Goal: Communication & Community: Answer question/provide support

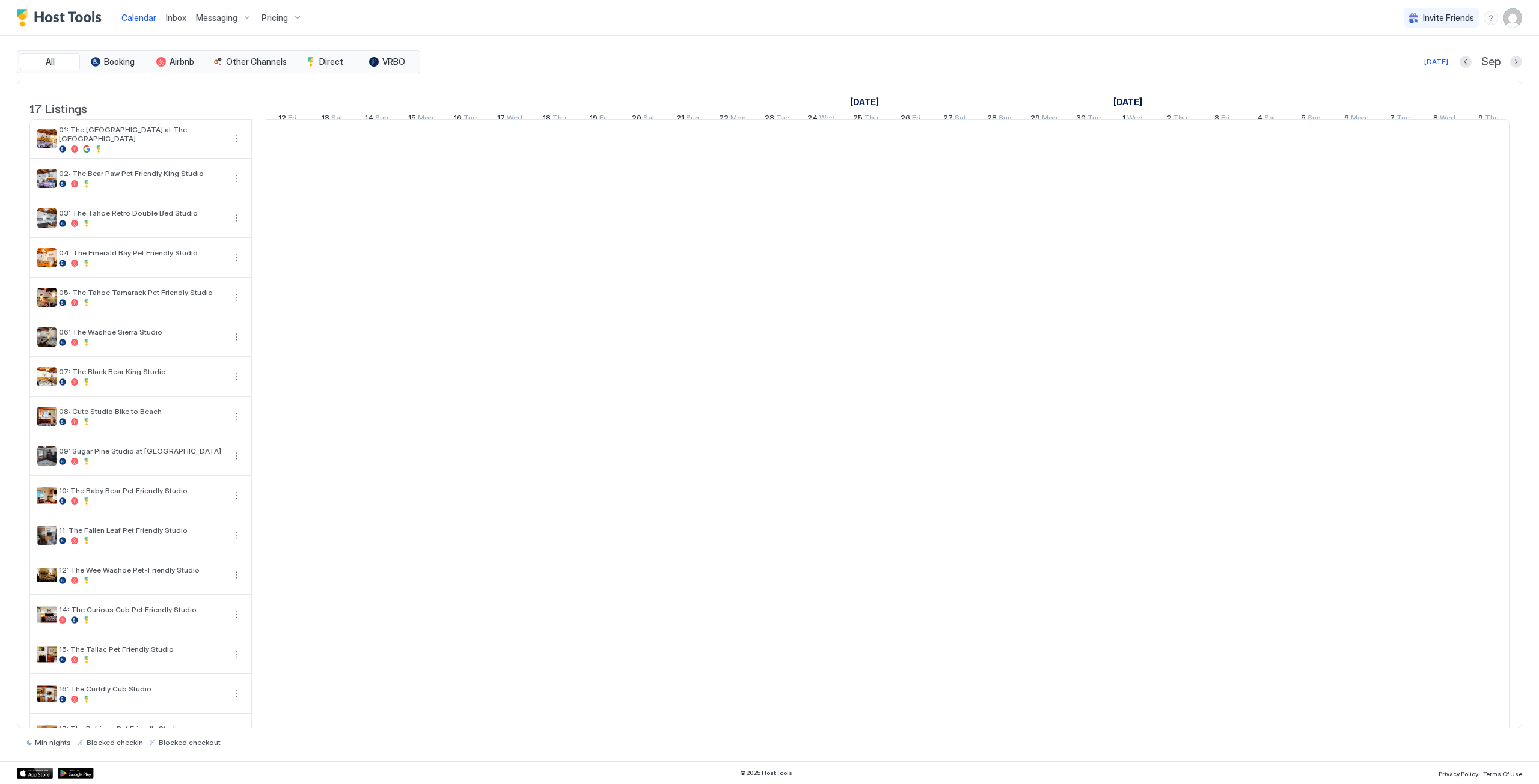
scroll to position [0, 667]
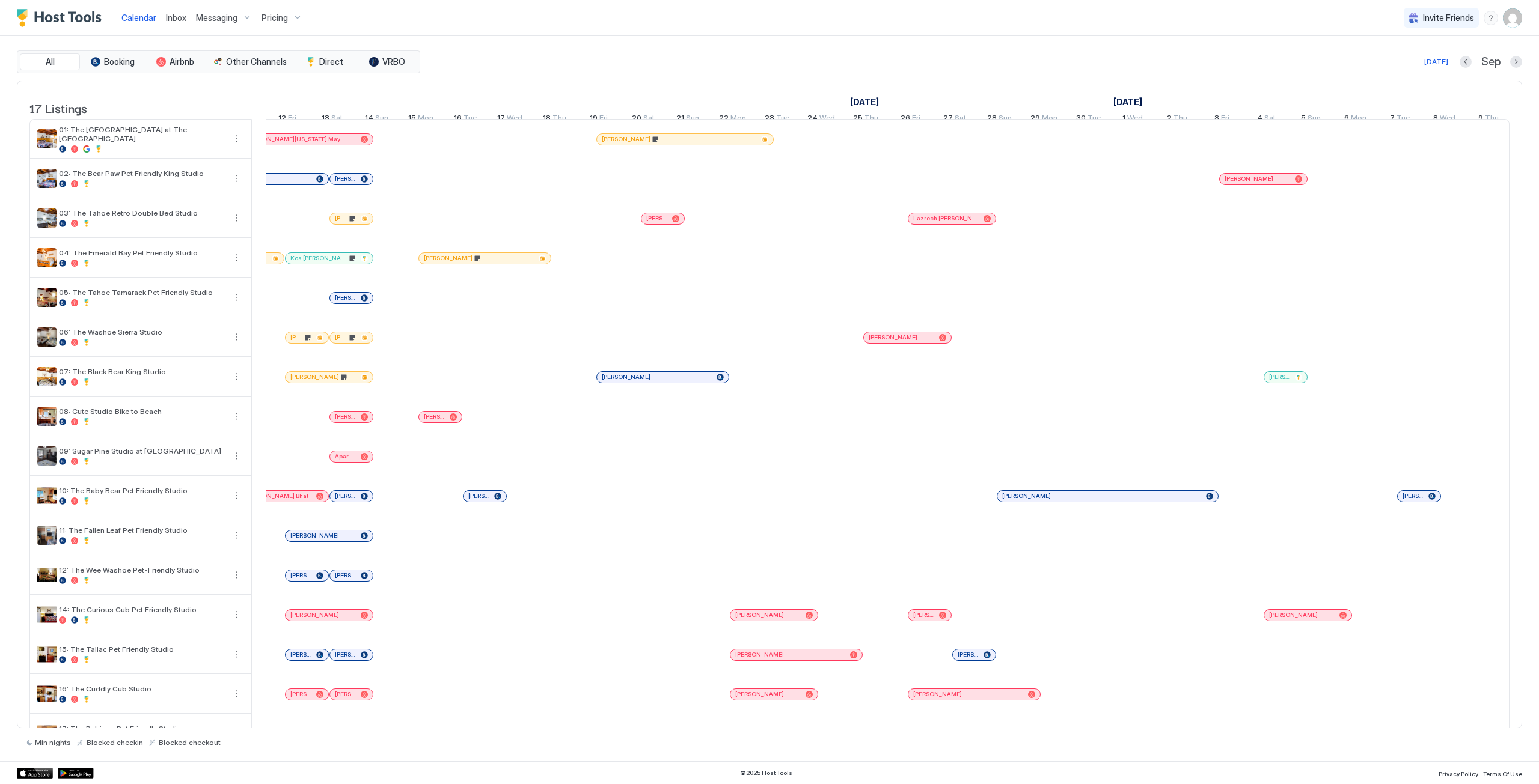
click at [171, 19] on span "Inbox" at bounding box center [176, 18] width 21 height 10
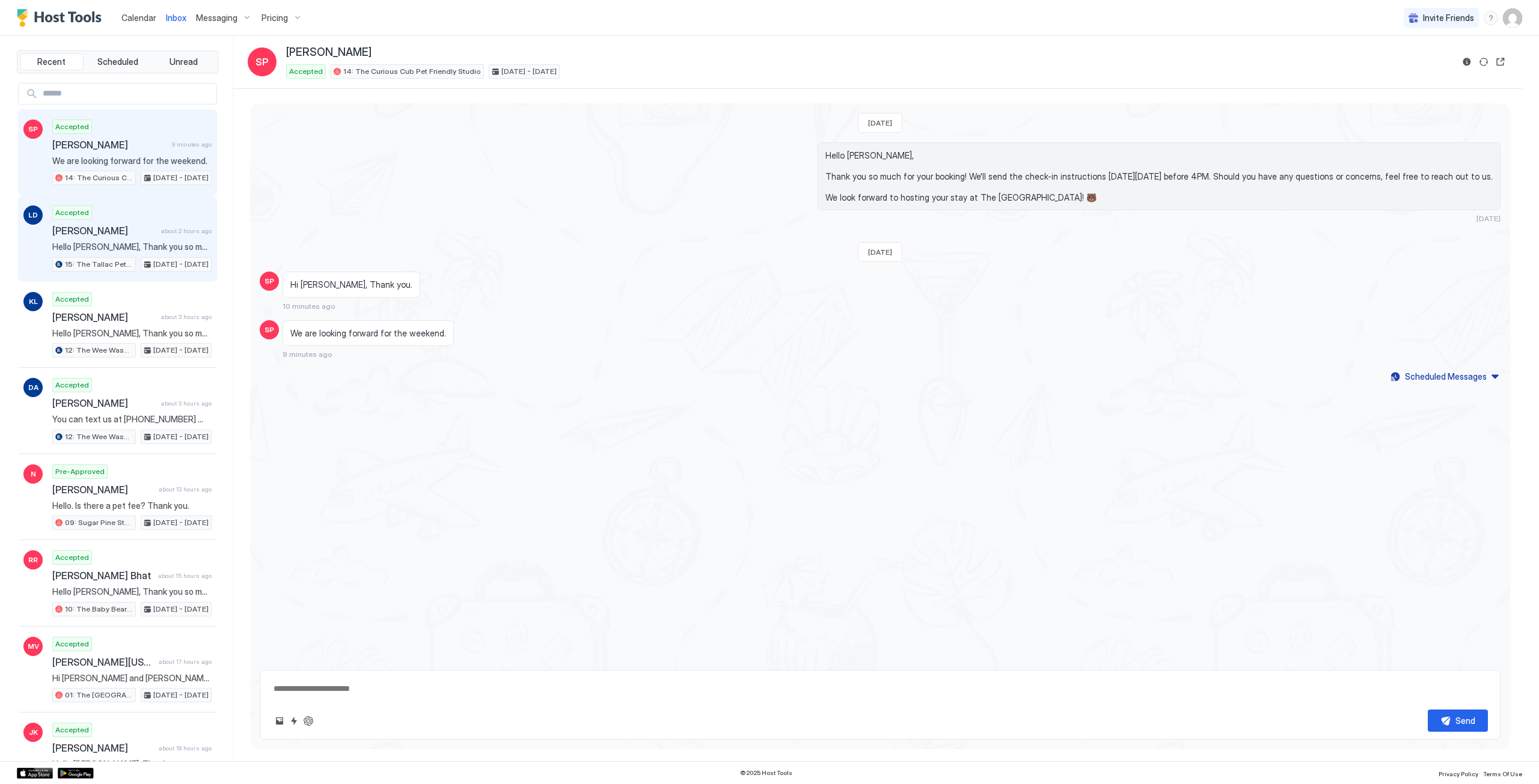
click at [116, 253] on div "Accepted Lara Deutsch about 2 hours ago Hello Lara, Thank you so much for your …" at bounding box center [132, 238] width 160 height 66
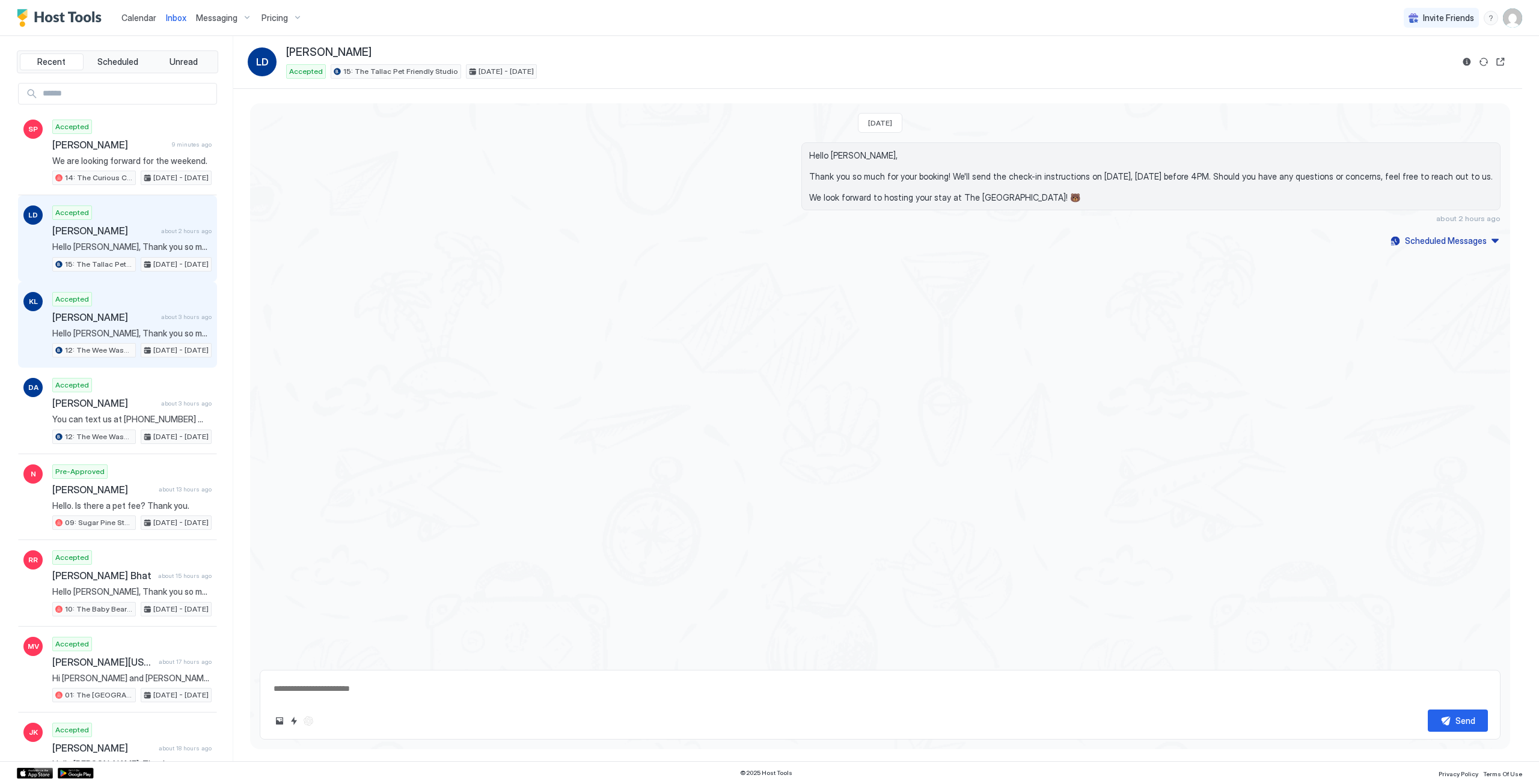
click at [137, 303] on div "Accepted Katherine Lanham about 3 hours ago Hello Katherine, Thank you so much …" at bounding box center [132, 325] width 160 height 66
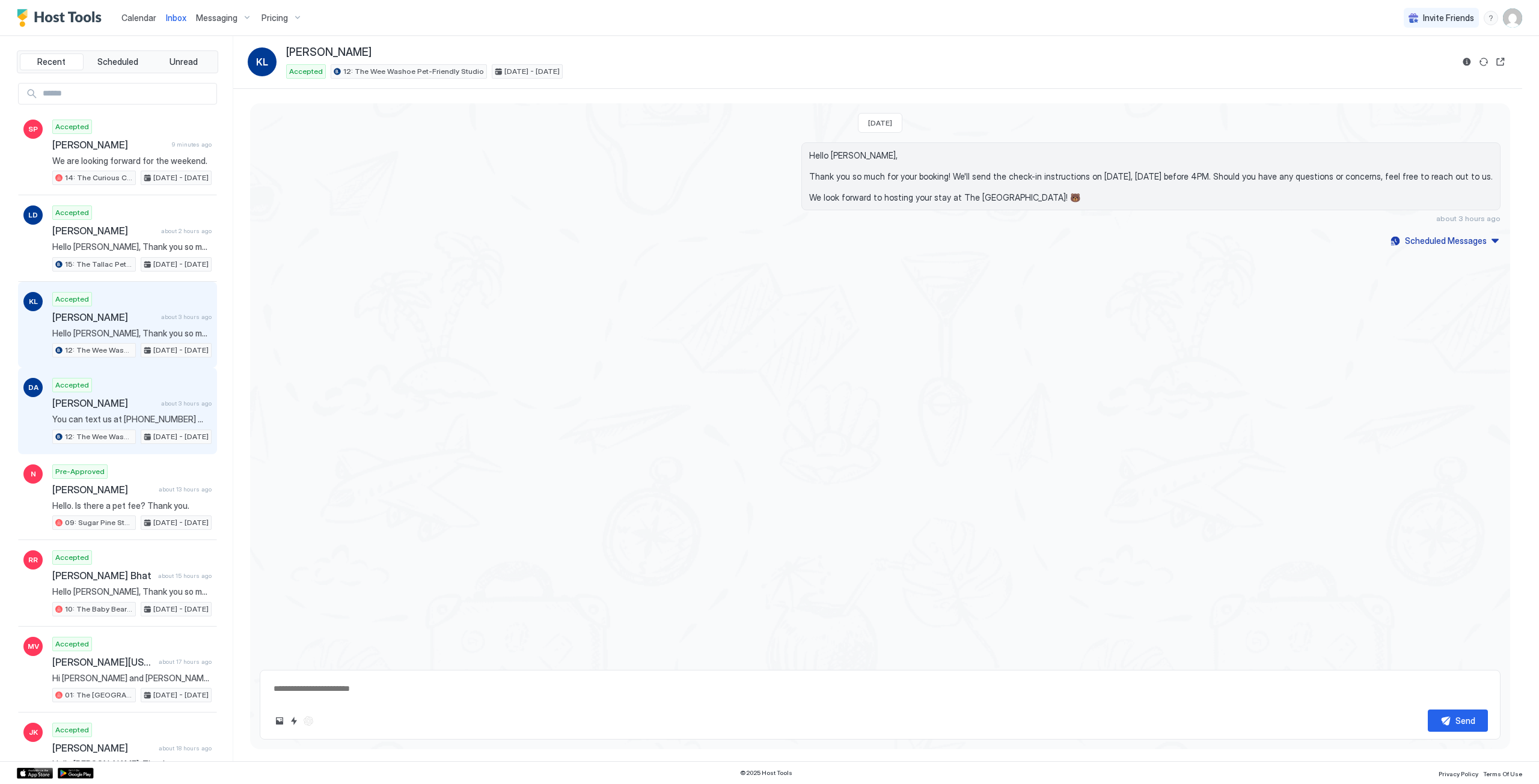
click at [131, 392] on div "Accepted Dzhonibek Abdukadyrov about 3 hours ago You can text us at (530) 539-1…" at bounding box center [132, 410] width 160 height 66
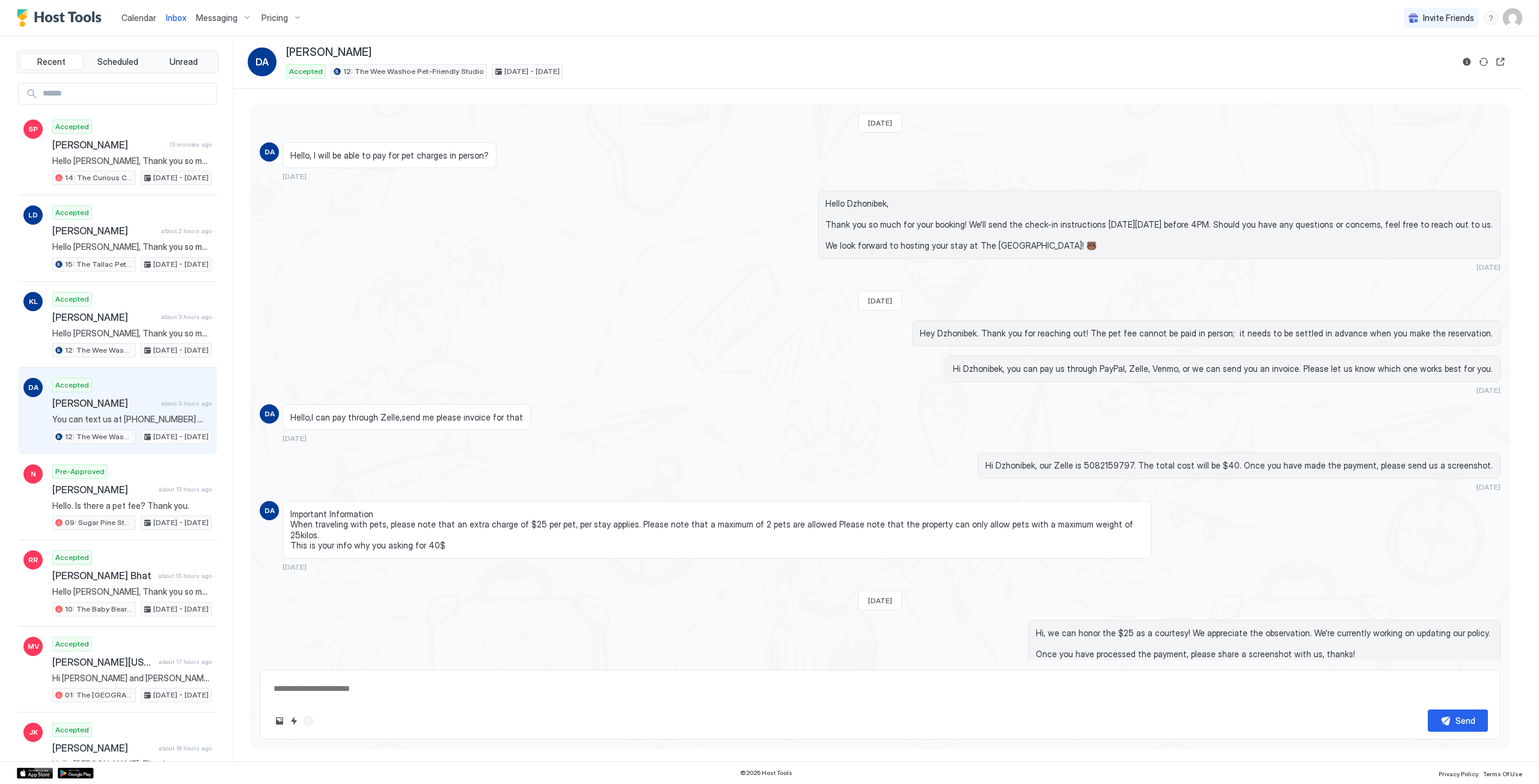
click at [136, 19] on span "Calendar" at bounding box center [138, 18] width 35 height 10
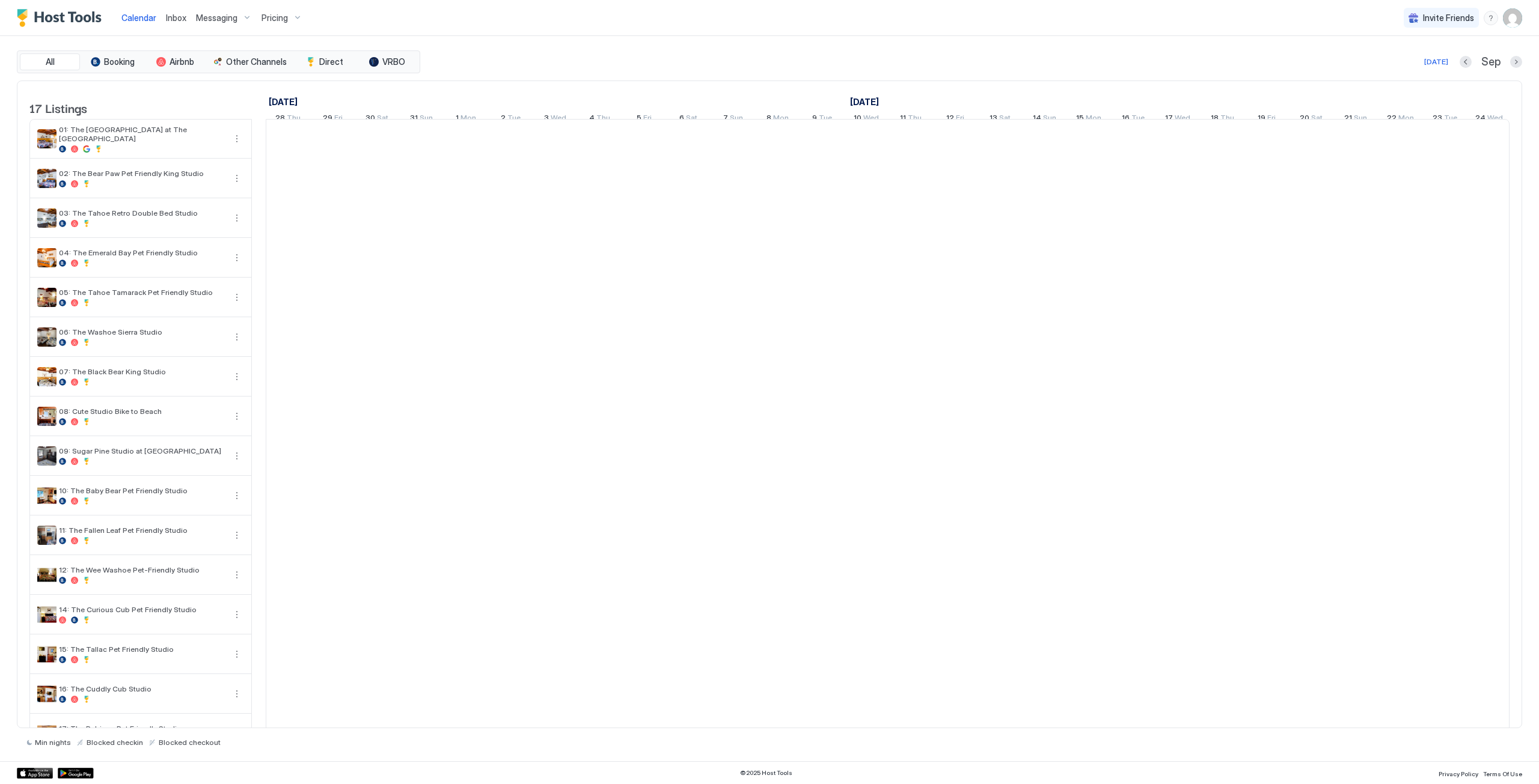
scroll to position [0, 667]
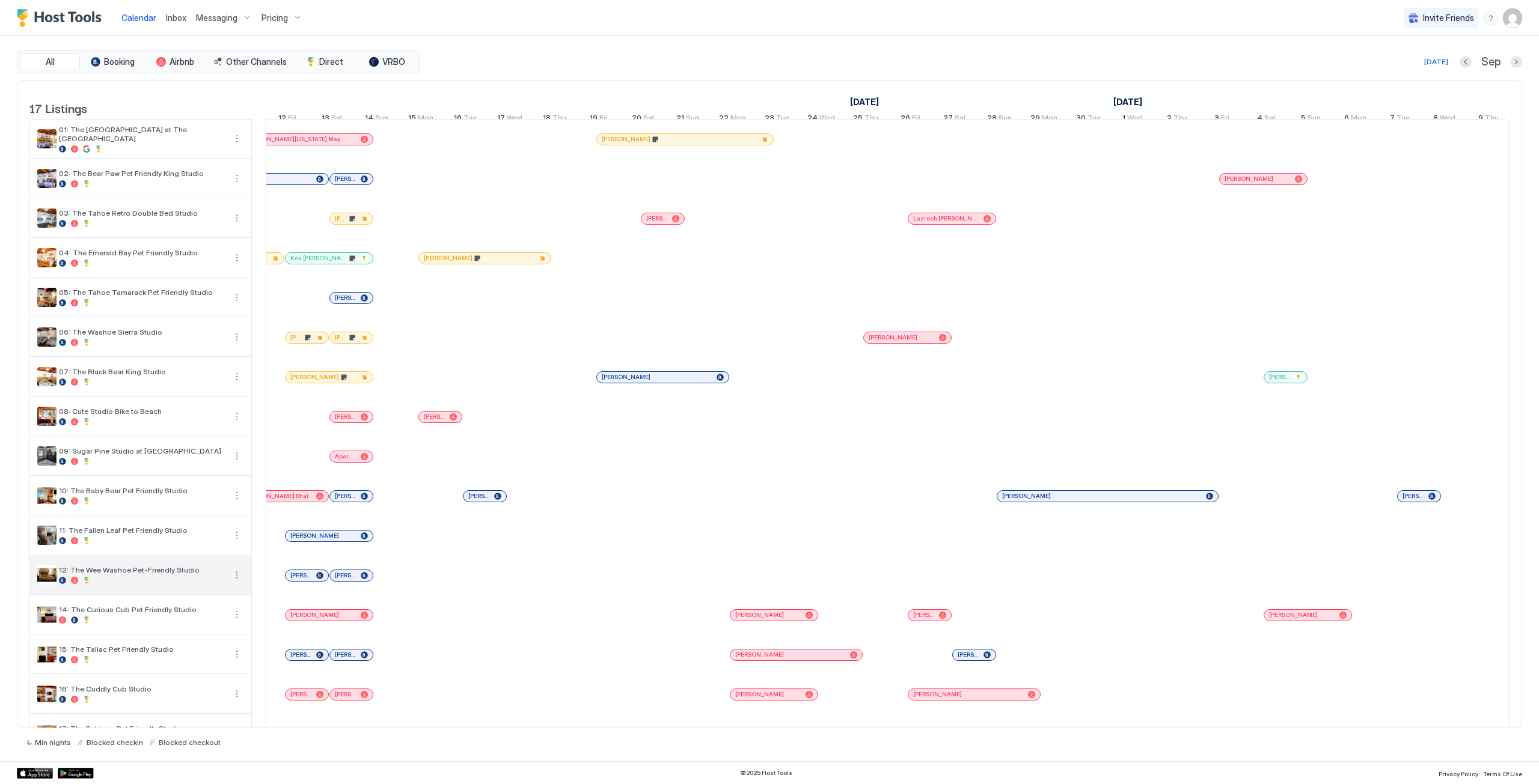
click at [126, 584] on div "12: The Wee Washoe Pet-Friendly Studio" at bounding box center [141, 574] width 166 height 19
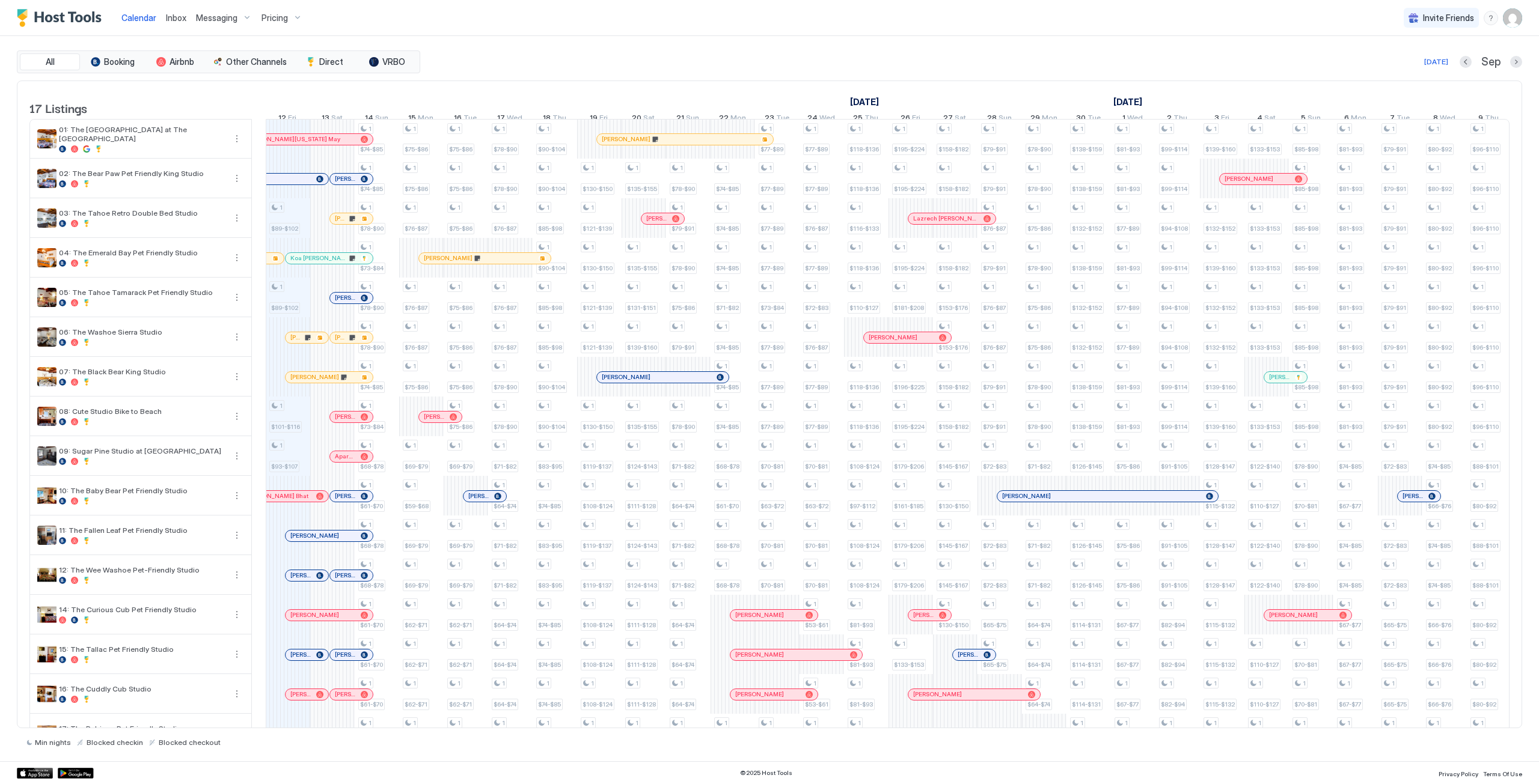
click at [350, 581] on div "Dzhonibek Abdukadyrov" at bounding box center [351, 575] width 43 height 11
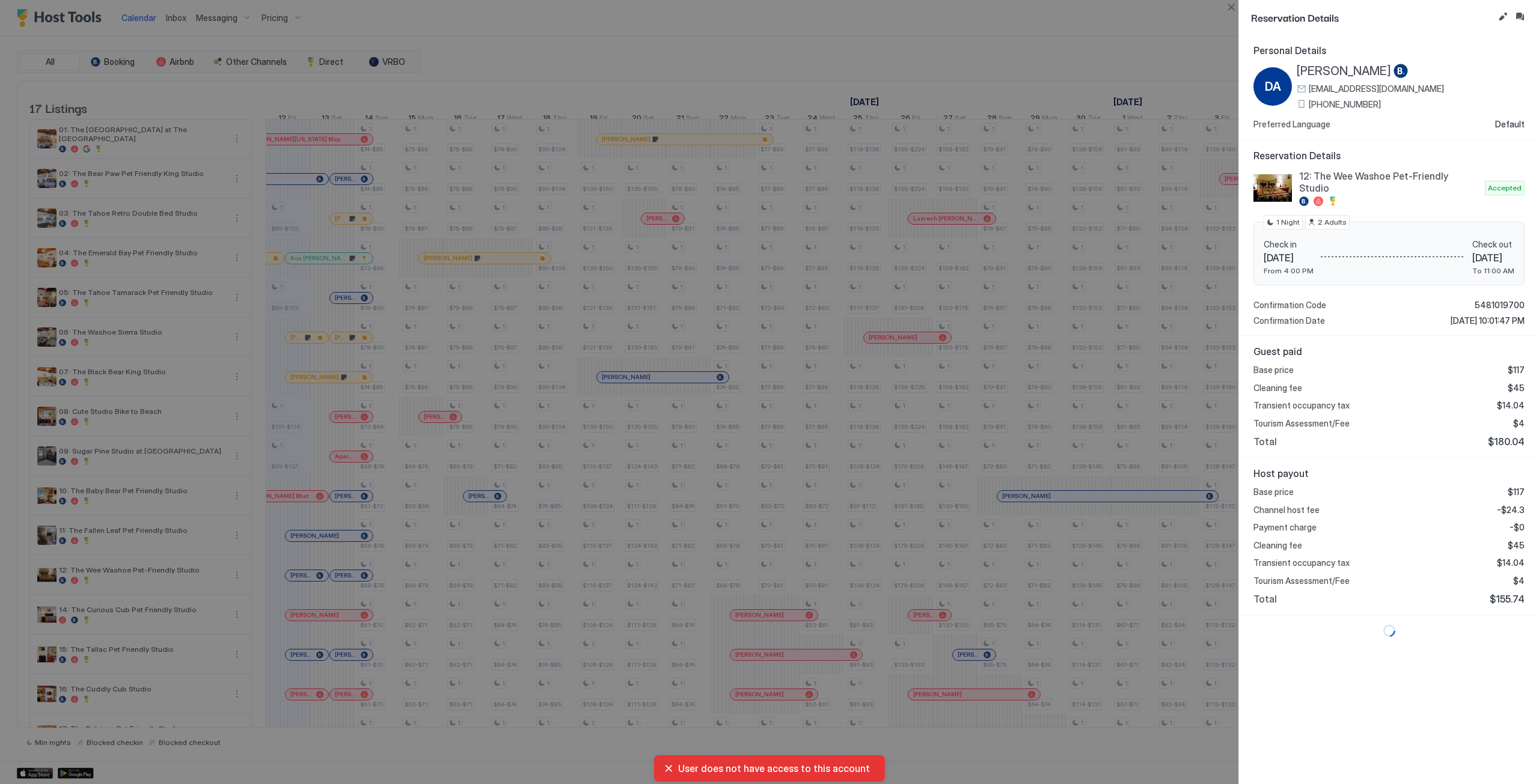
click at [754, 33] on div at bounding box center [770, 392] width 1539 height 784
click at [1039, 47] on div at bounding box center [770, 392] width 1539 height 784
click at [1225, 1] on button "Close" at bounding box center [1231, 7] width 15 height 15
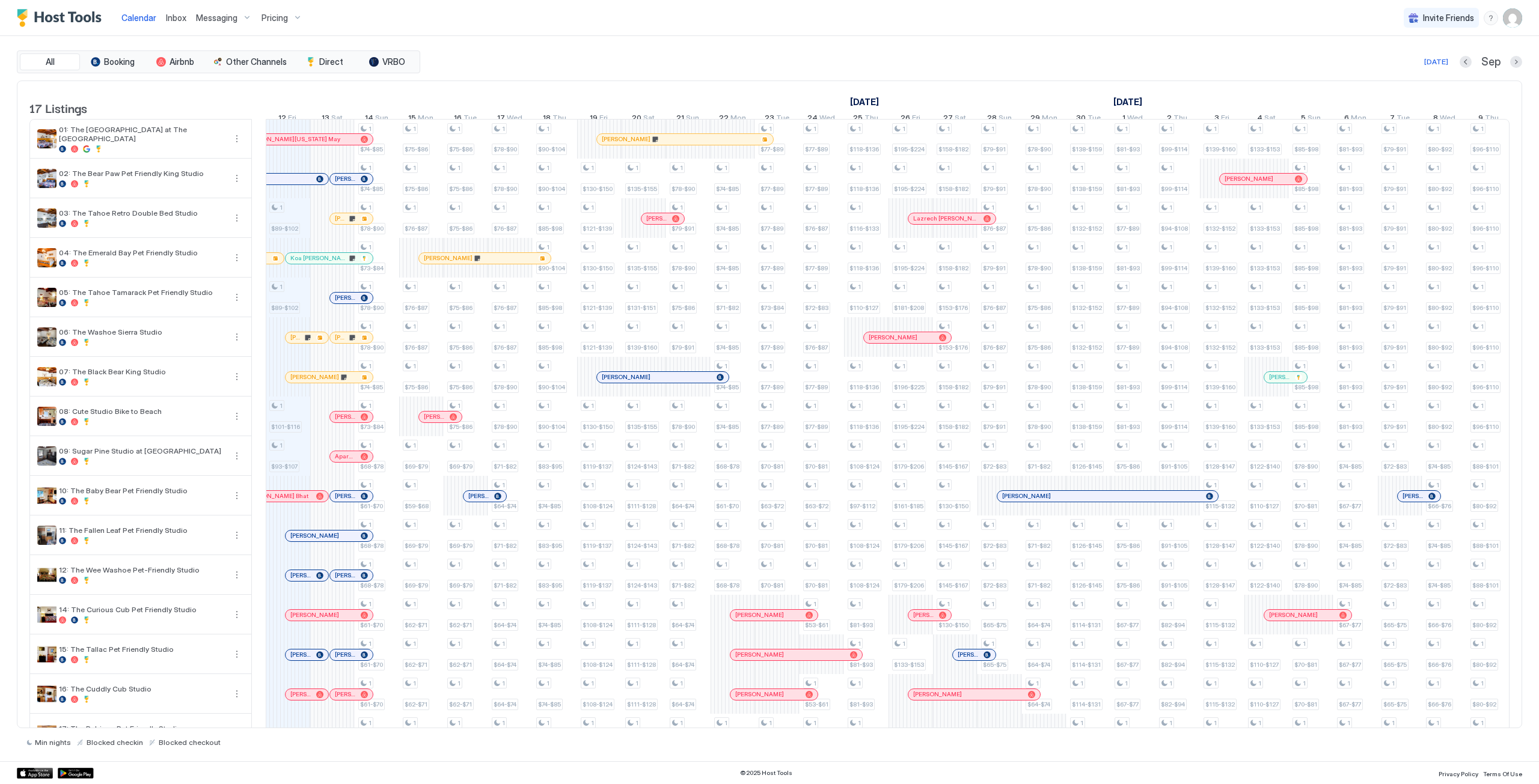
click at [169, 10] on div "Inbox" at bounding box center [176, 18] width 30 height 22
click at [170, 24] on div "Inbox" at bounding box center [176, 18] width 30 height 22
click at [180, 21] on span "Inbox" at bounding box center [176, 18] width 21 height 10
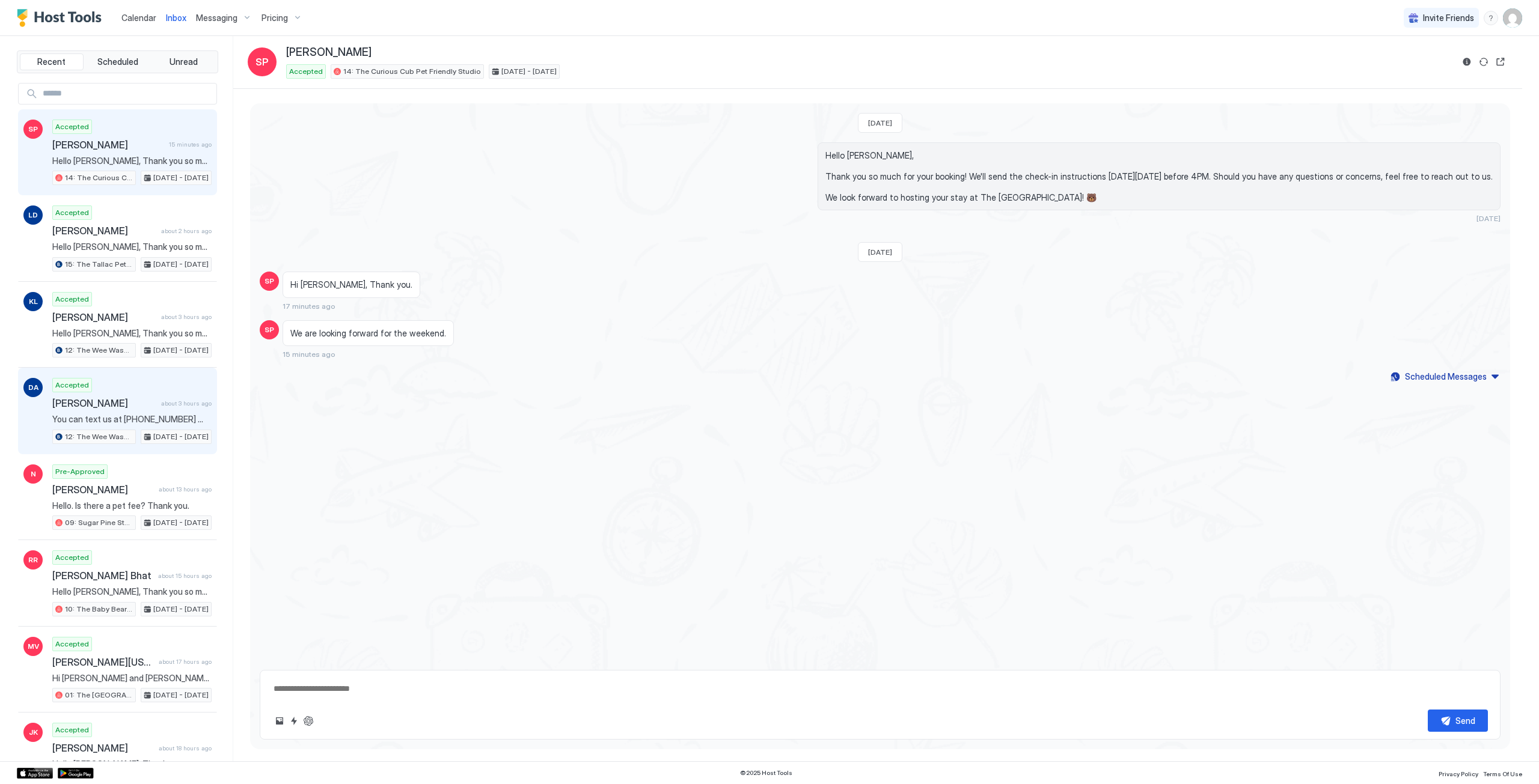
click at [135, 402] on span "Dzhonibek Abdukadyrov" at bounding box center [104, 403] width 104 height 12
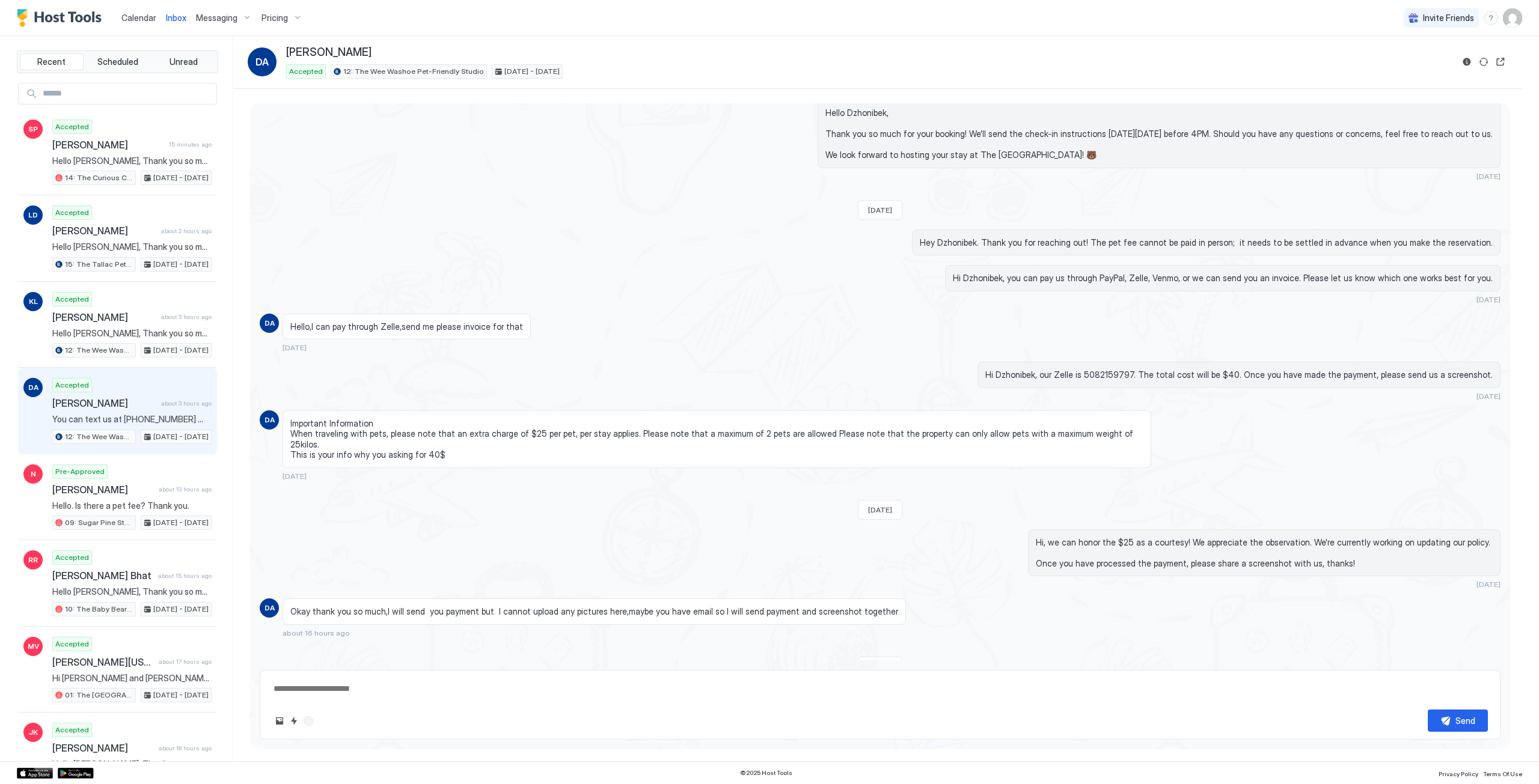
scroll to position [170, 0]
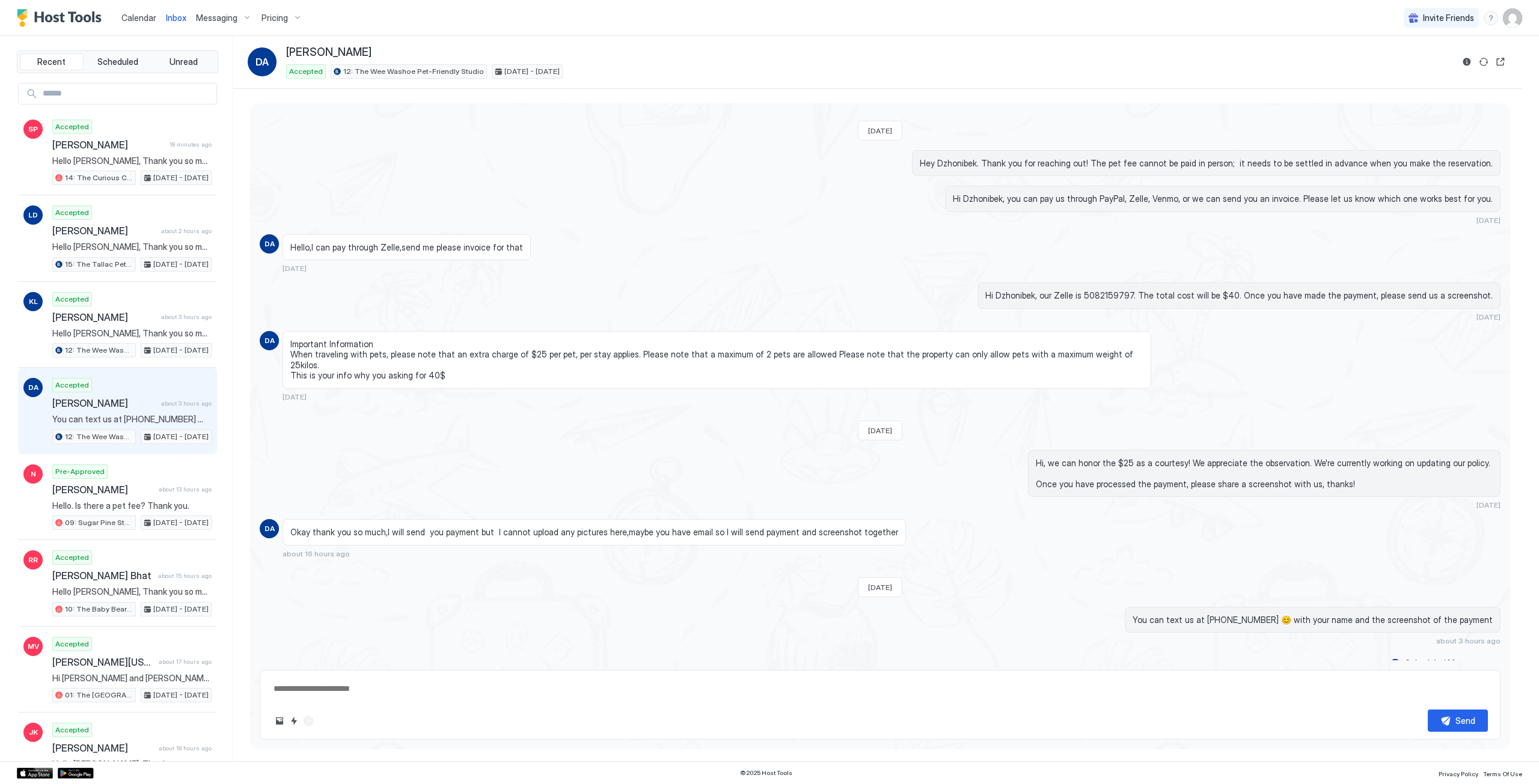
type textarea "*"
click at [144, 16] on span "Calendar" at bounding box center [138, 18] width 35 height 10
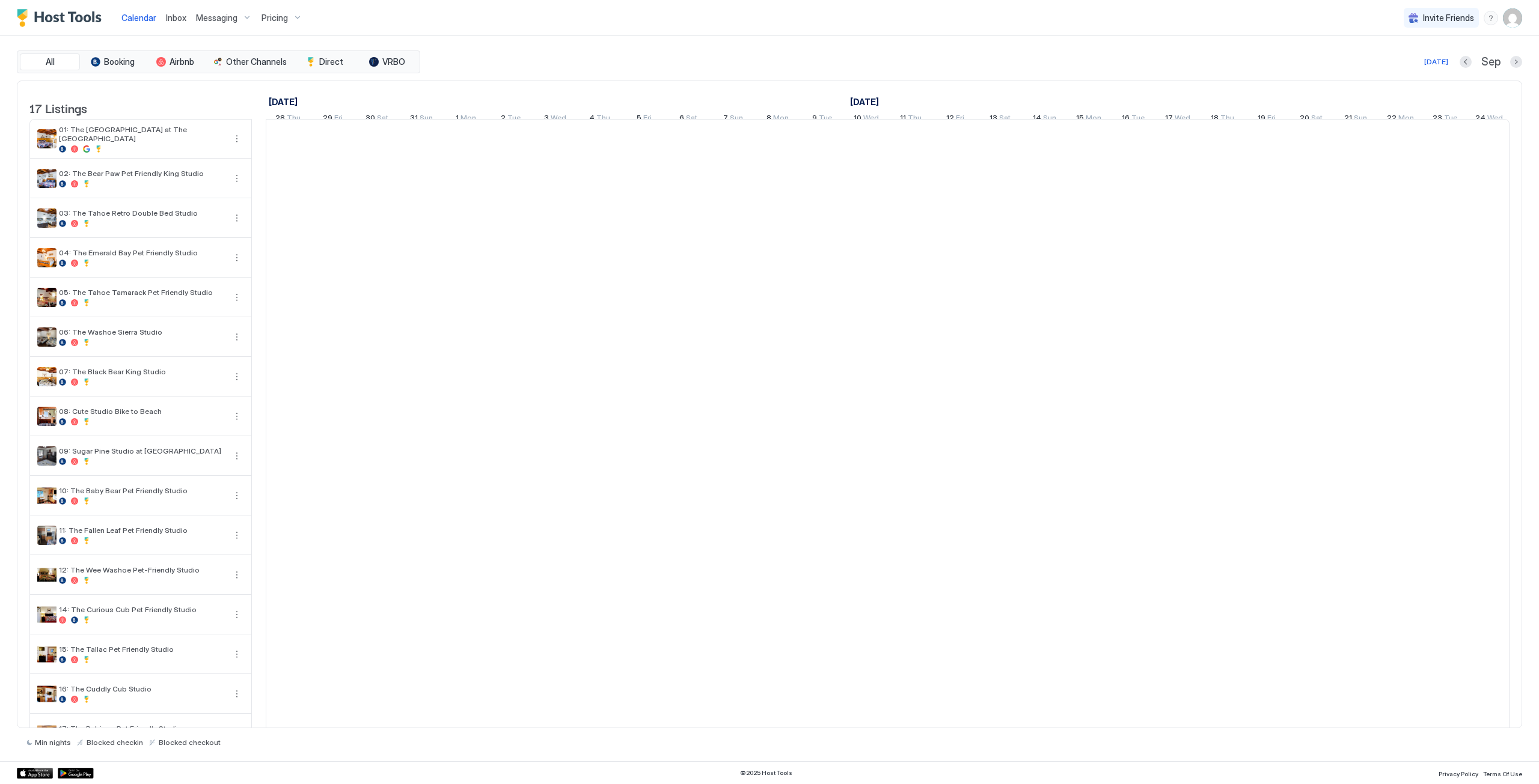
scroll to position [0, 667]
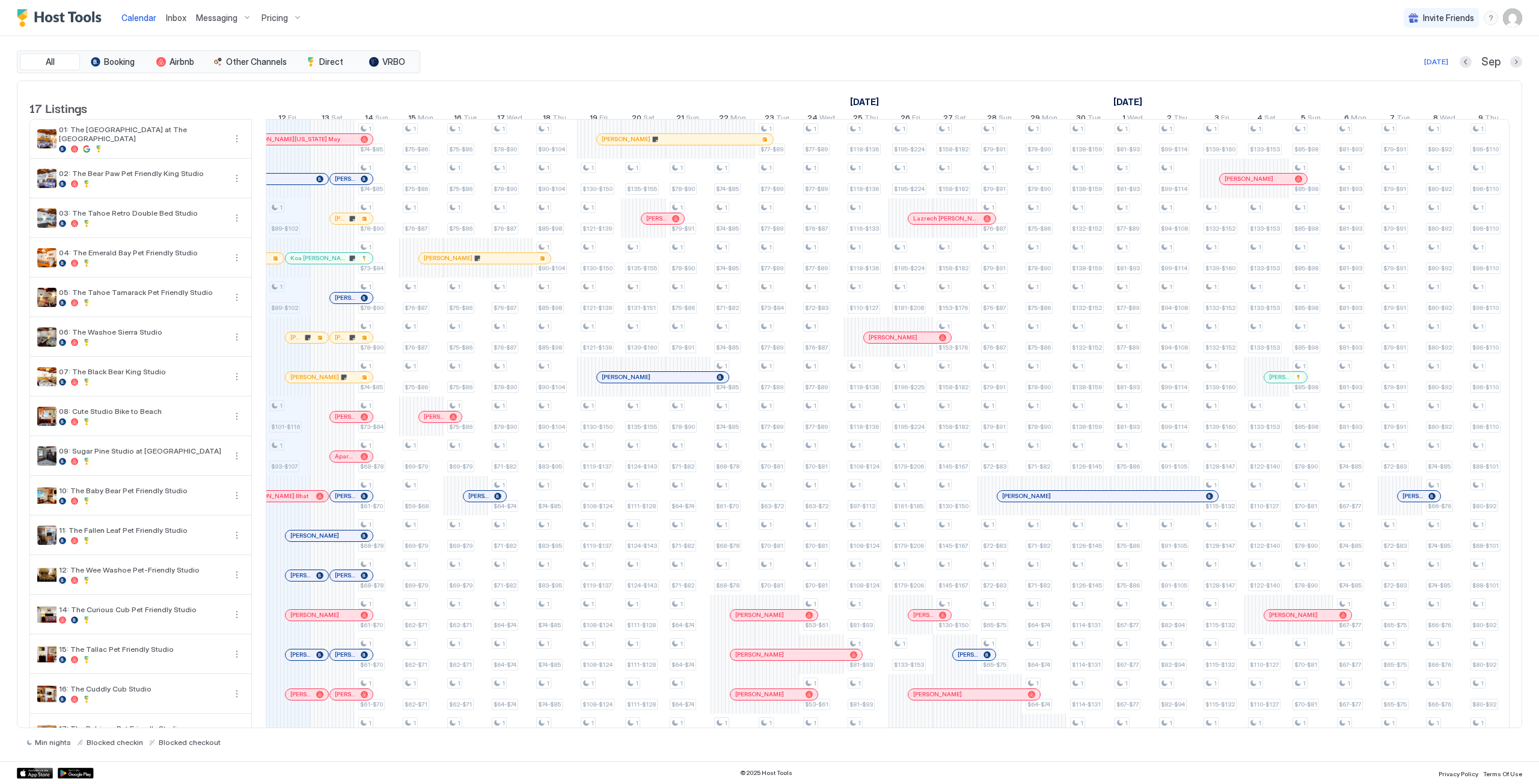
click at [349, 581] on div at bounding box center [349, 576] width 10 height 10
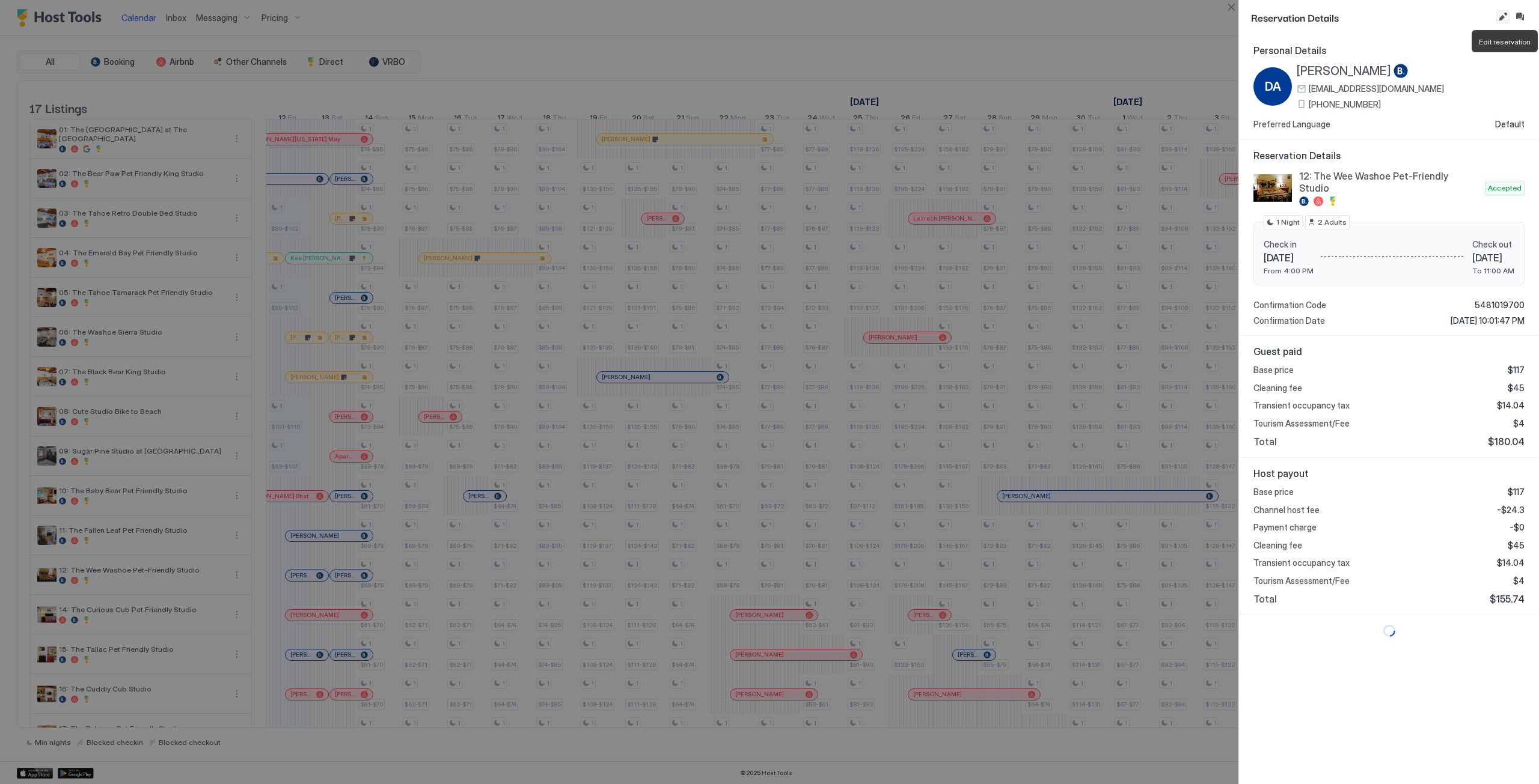
click at [1502, 19] on button "Edit reservation" at bounding box center [1502, 17] width 15 height 15
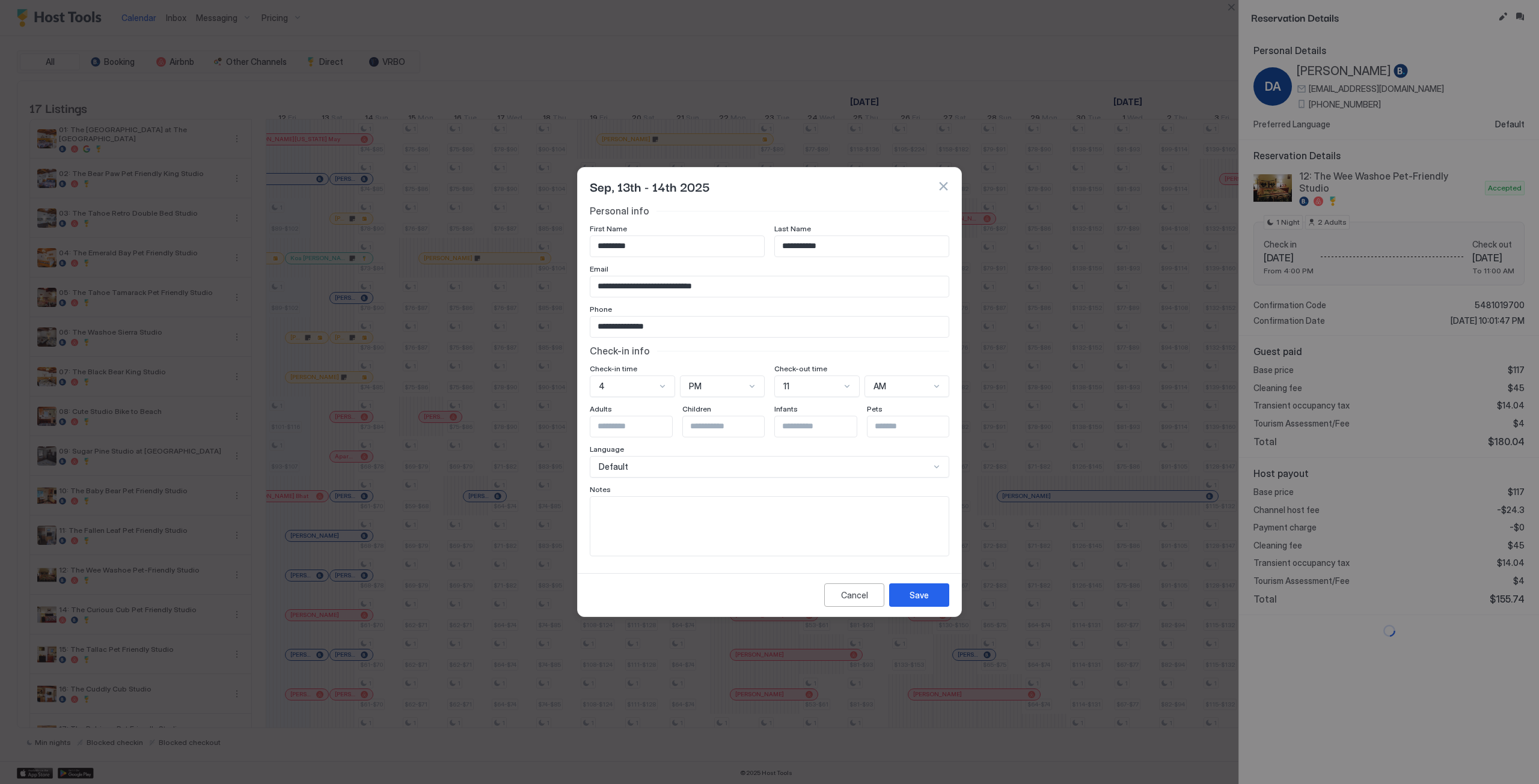
click at [680, 526] on textarea "Input Field" at bounding box center [769, 525] width 358 height 58
type textarea "**********"
click at [921, 595] on div "Save" at bounding box center [918, 595] width 19 height 13
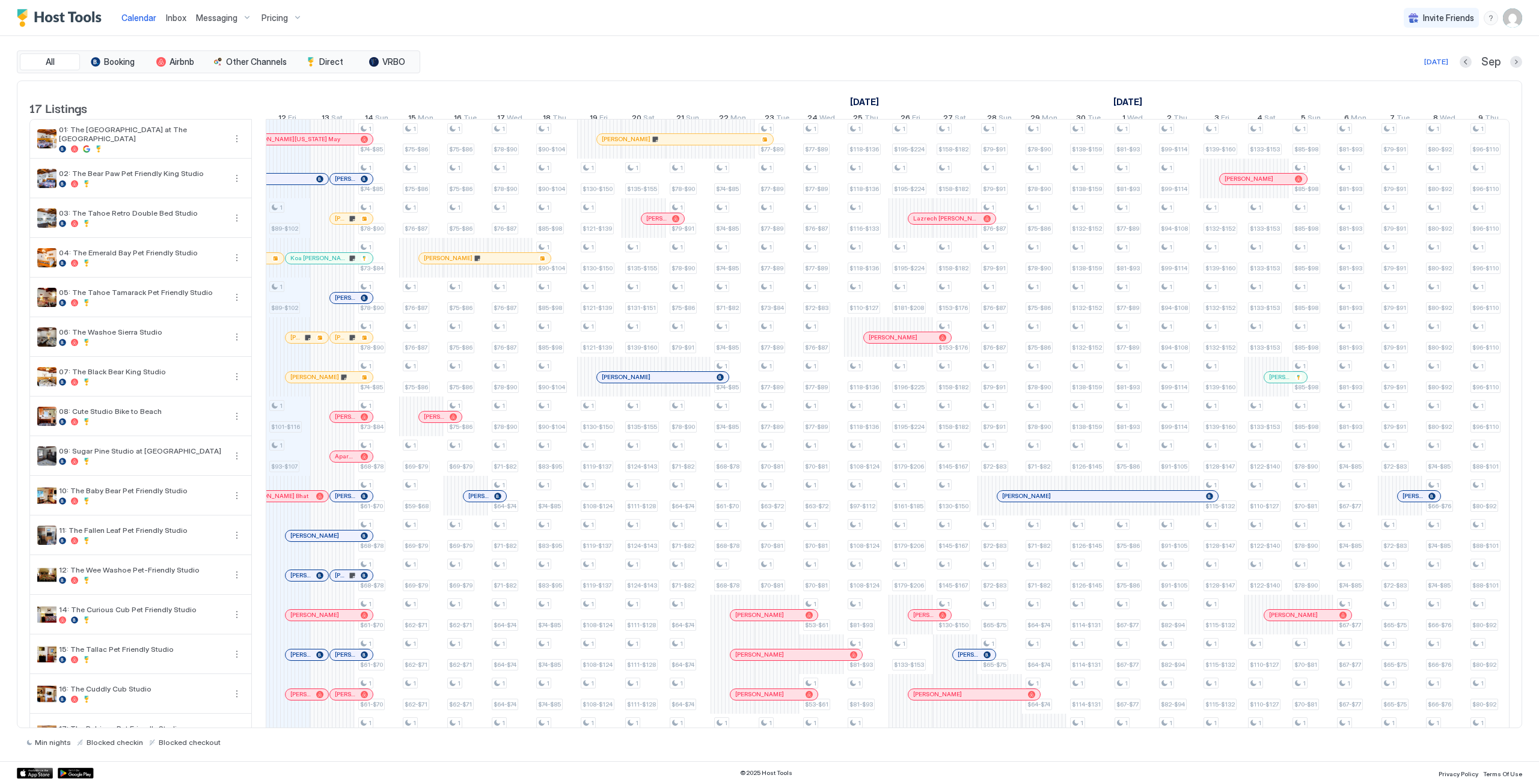
click at [183, 31] on button "Inbox" at bounding box center [176, 18] width 30 height 36
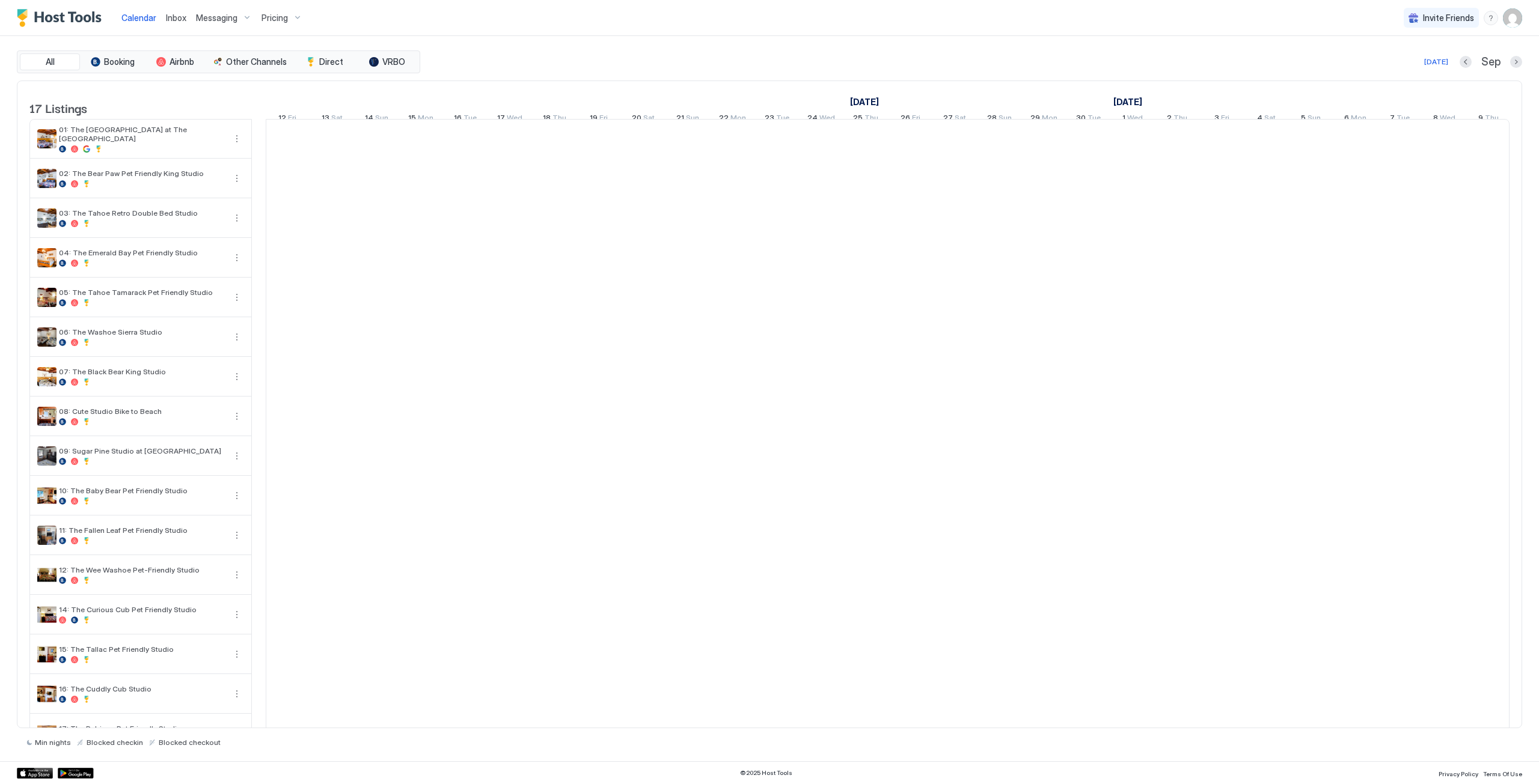
scroll to position [0, 667]
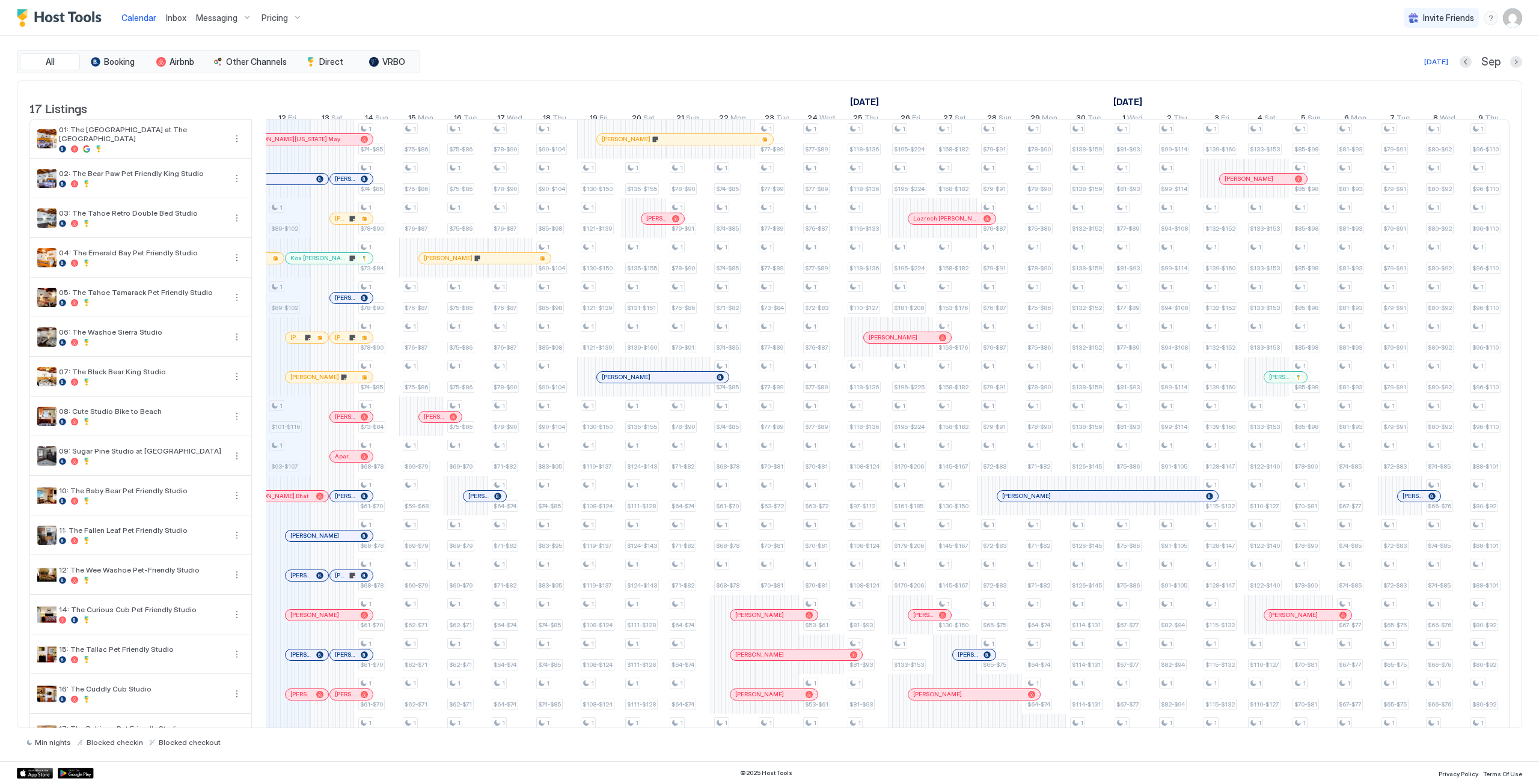
click at [182, 22] on link "Inbox" at bounding box center [176, 18] width 21 height 13
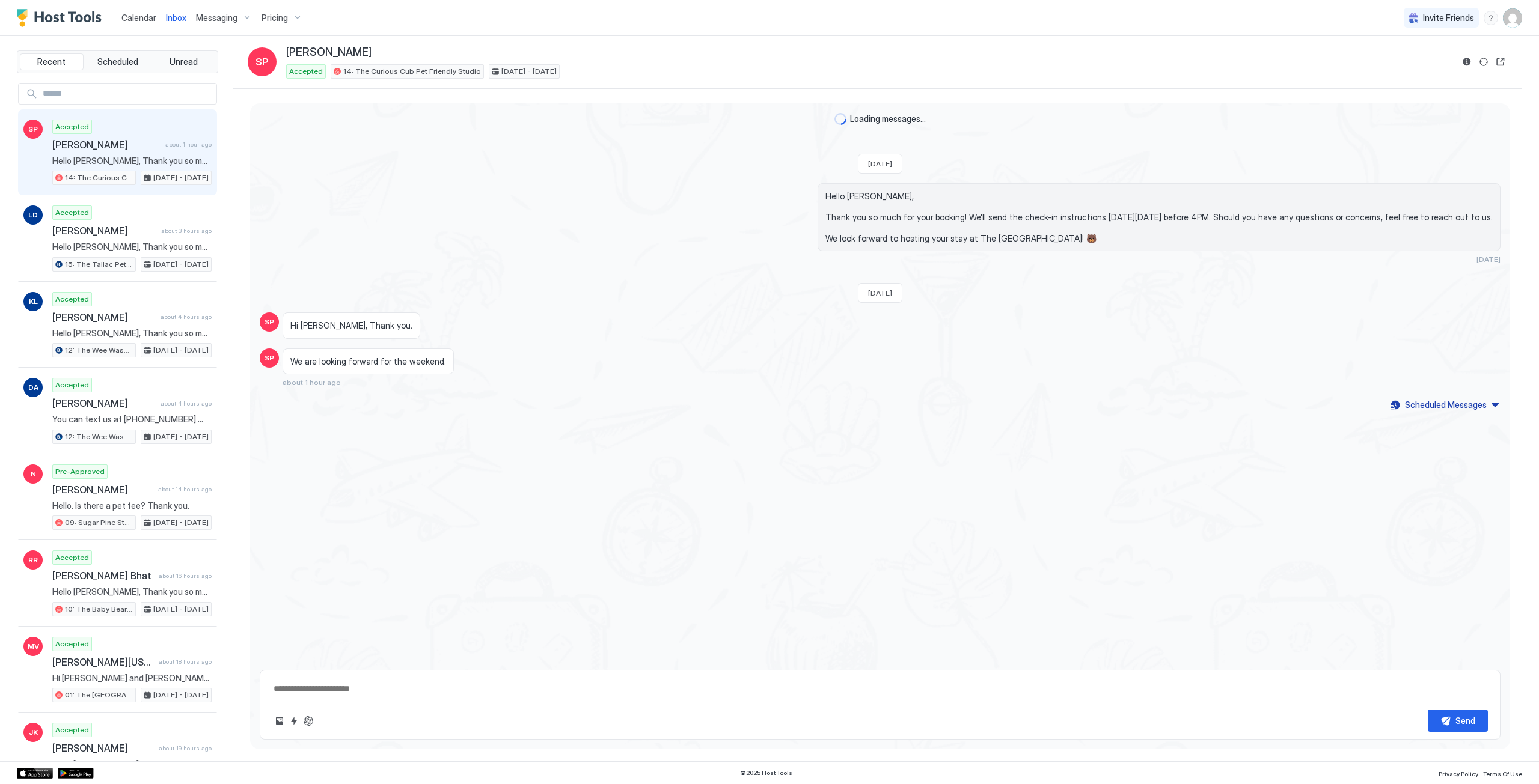
type textarea "*"
